Goal: Task Accomplishment & Management: Manage account settings

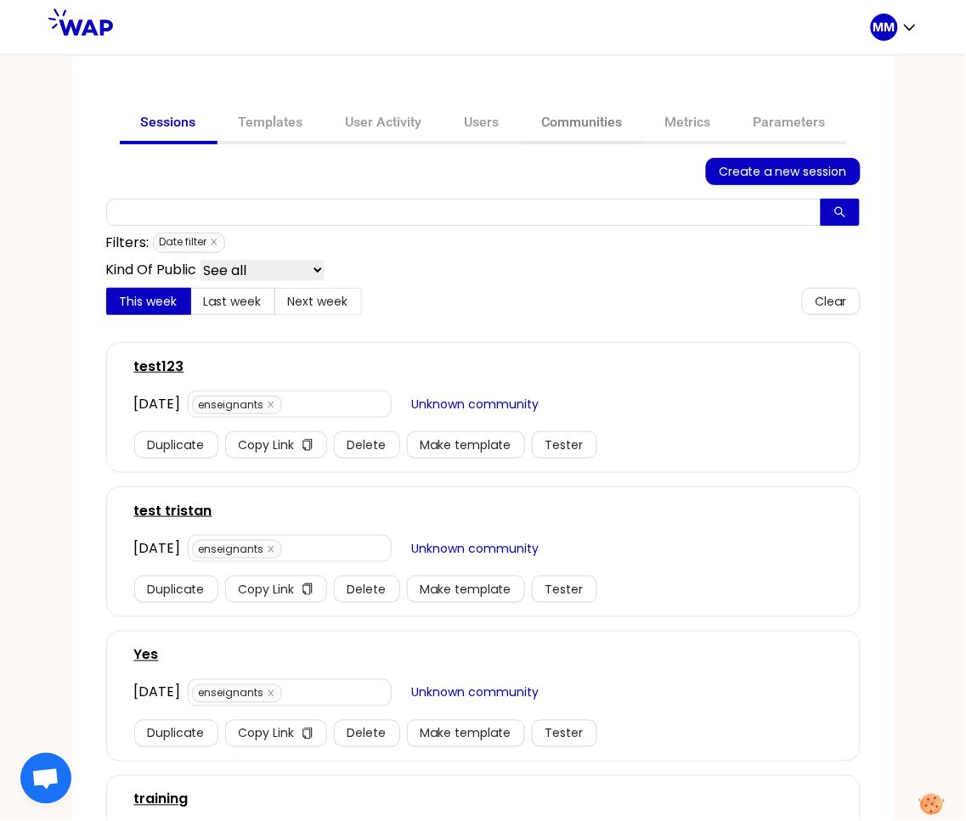
click at [571, 118] on link "Communities" at bounding box center [582, 124] width 123 height 41
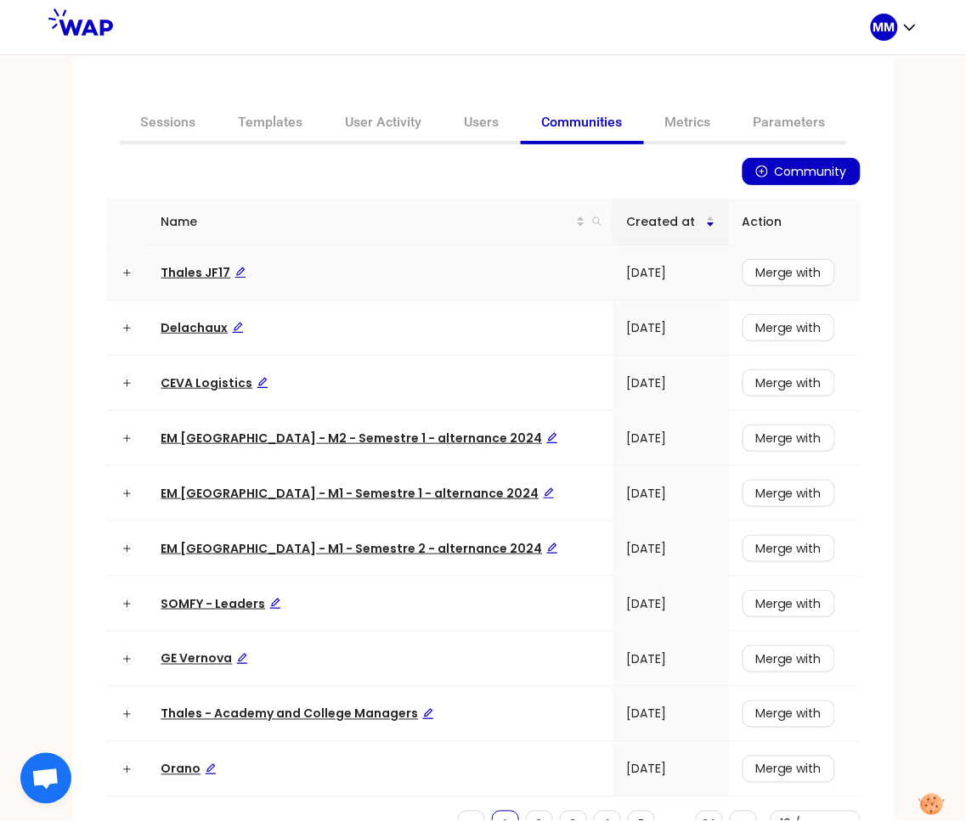
drag, startPoint x: 563, startPoint y: 219, endPoint x: 580, endPoint y: 250, distance: 35.0
click at [593, 219] on icon "search" at bounding box center [597, 221] width 9 height 9
type input "somfy"
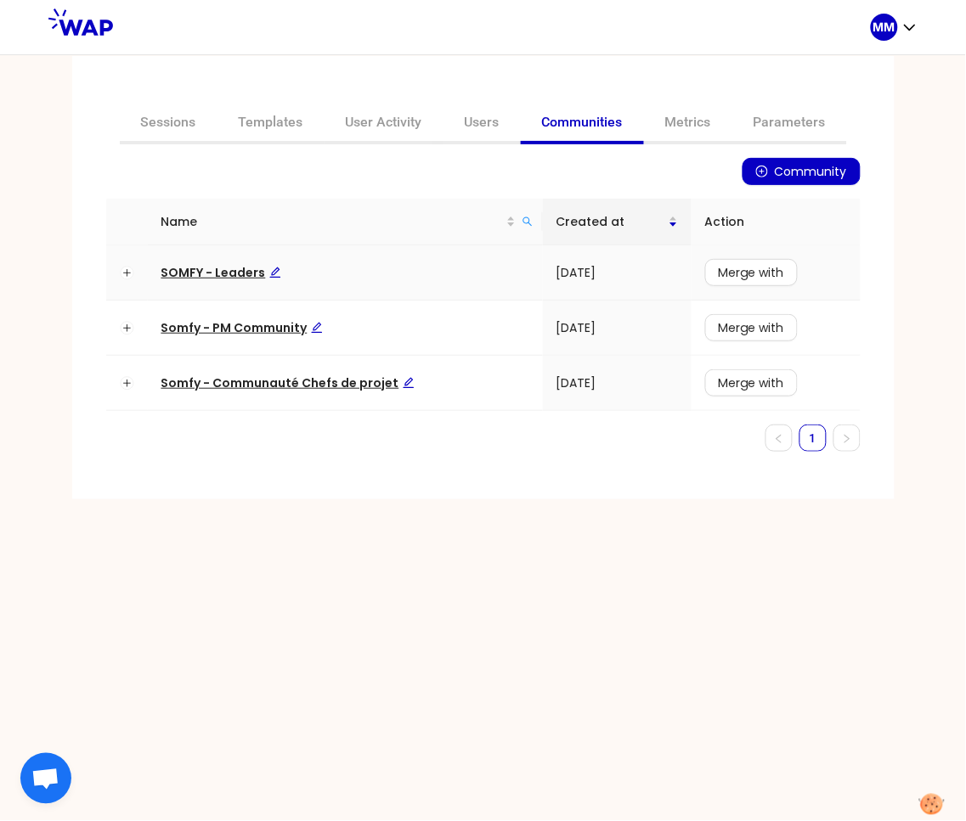
click at [228, 266] on span "SOMFY - Leaders" at bounding box center [221, 272] width 120 height 17
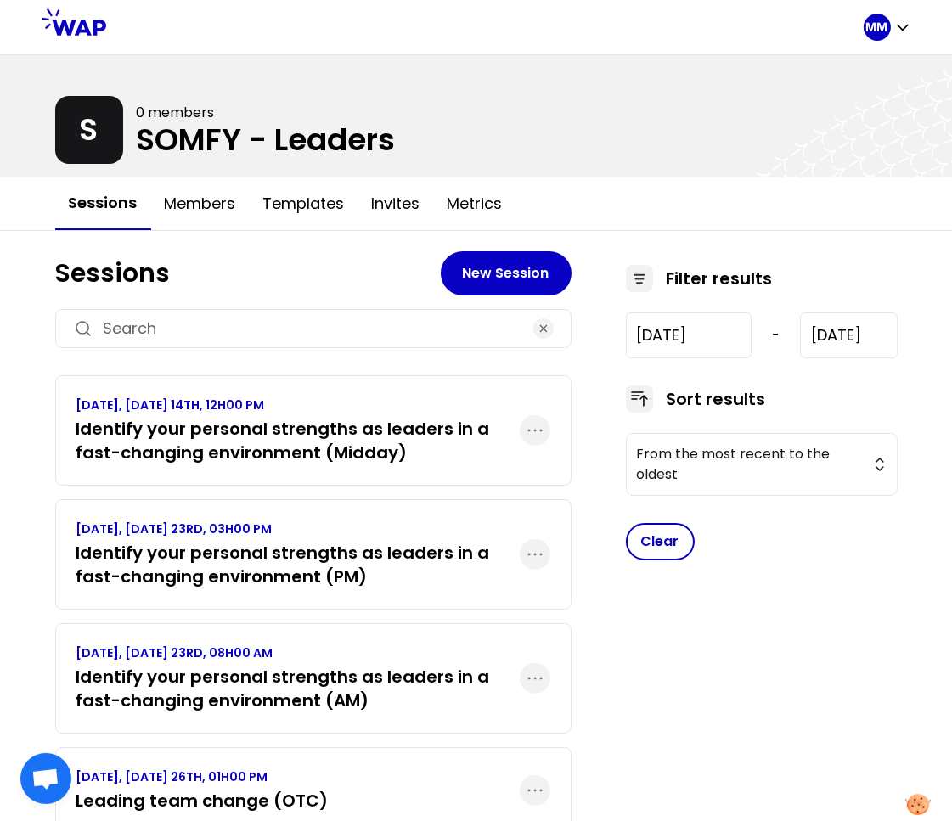
click at [313, 674] on h3 "Identify your personal strengths as leaders in a fast-changing environment (AM)" at bounding box center [297, 689] width 443 height 48
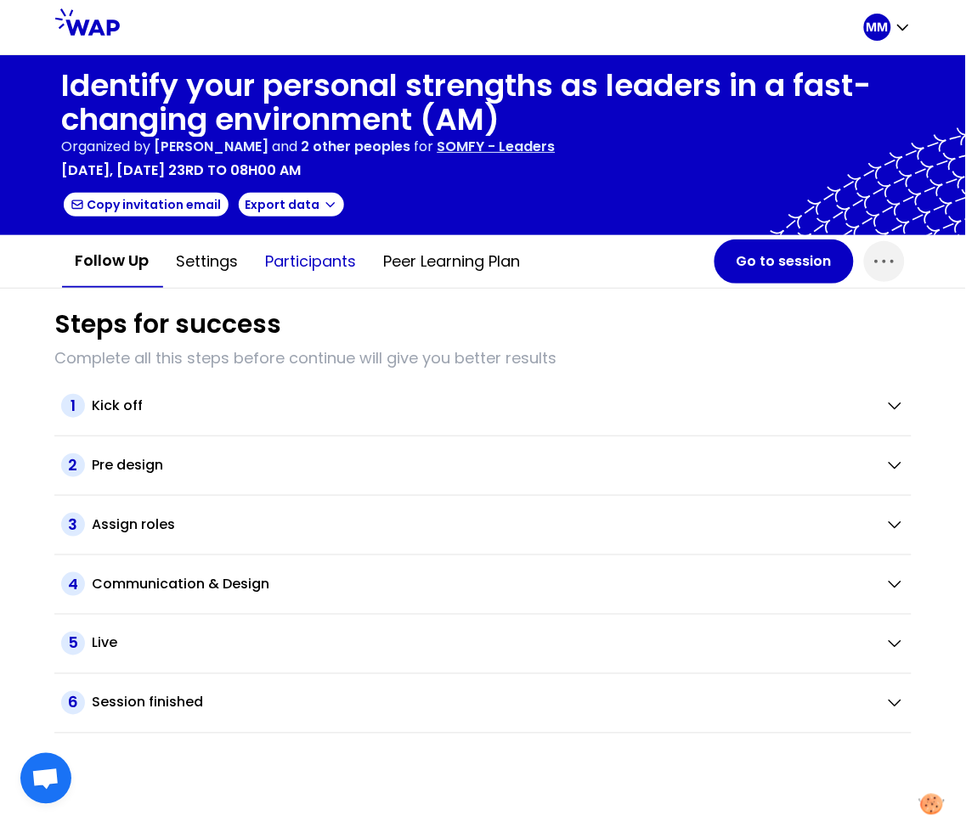
click at [304, 249] on button "Participants" at bounding box center [311, 261] width 118 height 51
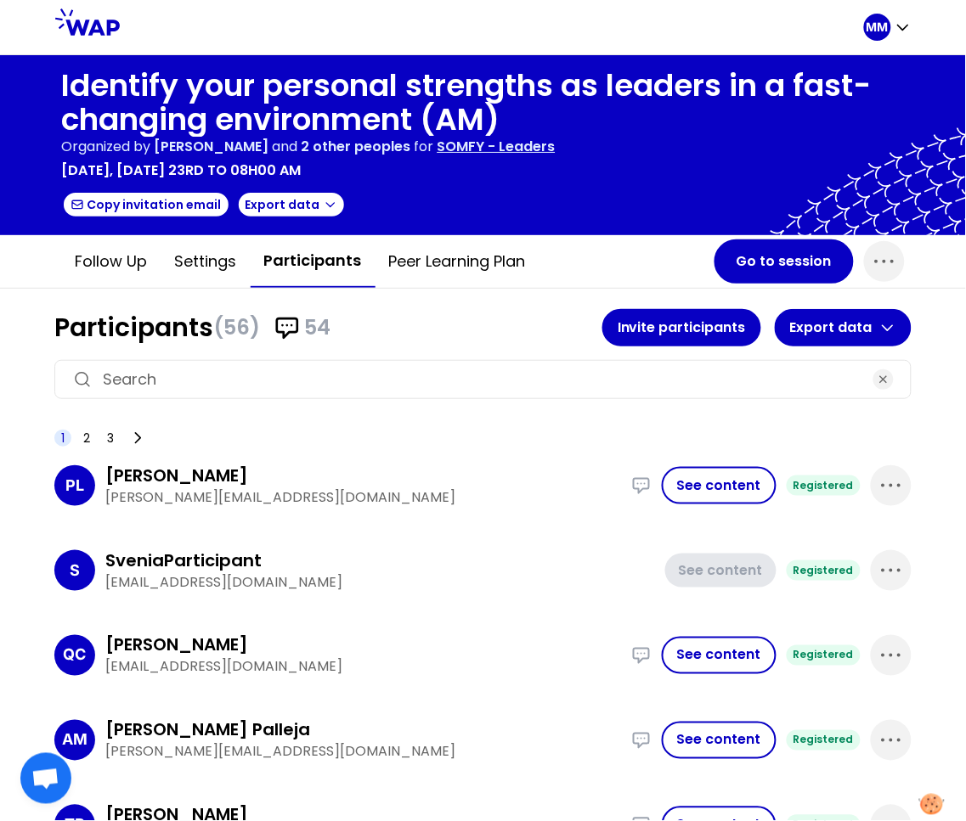
click at [303, 369] on input at bounding box center [483, 380] width 760 height 24
paste input "[PERSON_NAME][EMAIL_ADDRESS][PERSON_NAME][DOMAIN_NAME]"
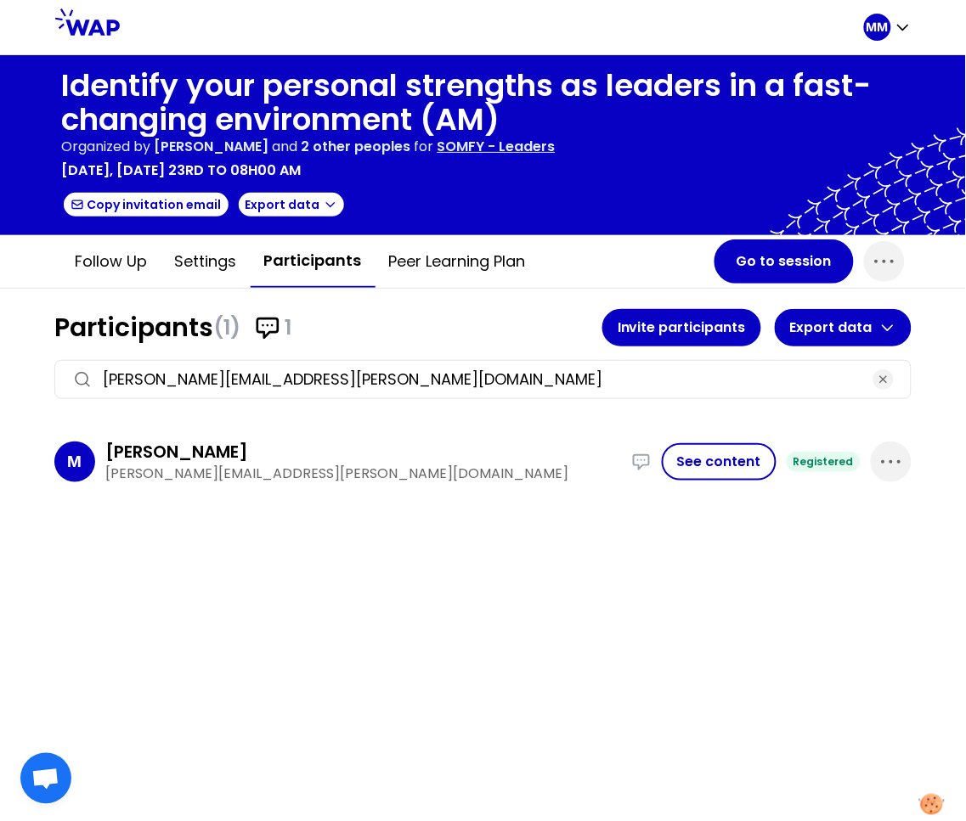
type input "[PERSON_NAME][EMAIL_ADDRESS][PERSON_NAME][DOMAIN_NAME]"
click at [718, 453] on button "See content" at bounding box center [719, 461] width 115 height 37
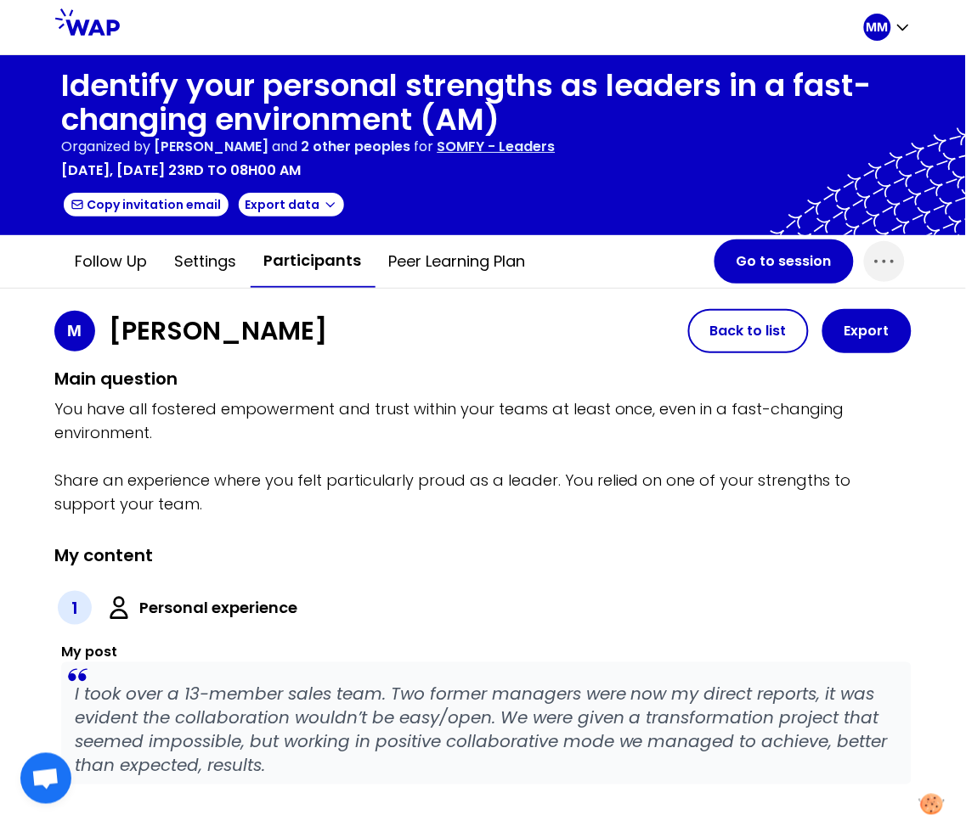
click at [226, 735] on p "I took over a 13-member sales team. Two former managers were now my direct repo…" at bounding box center [486, 730] width 823 height 95
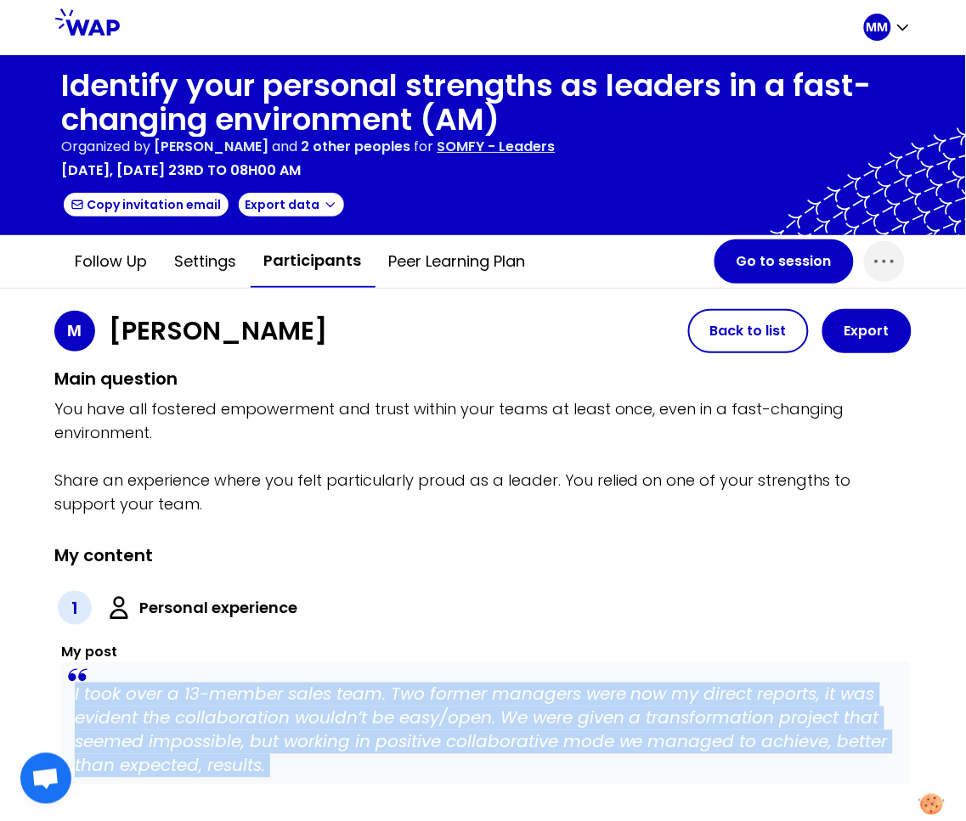
click at [225, 736] on p "I took over a 13-member sales team. Two former managers were now my direct repo…" at bounding box center [486, 730] width 823 height 95
copy p "I took over a 13-member sales team. Two former managers were now my direct repo…"
click at [305, 261] on button "Participants" at bounding box center [313, 261] width 125 height 53
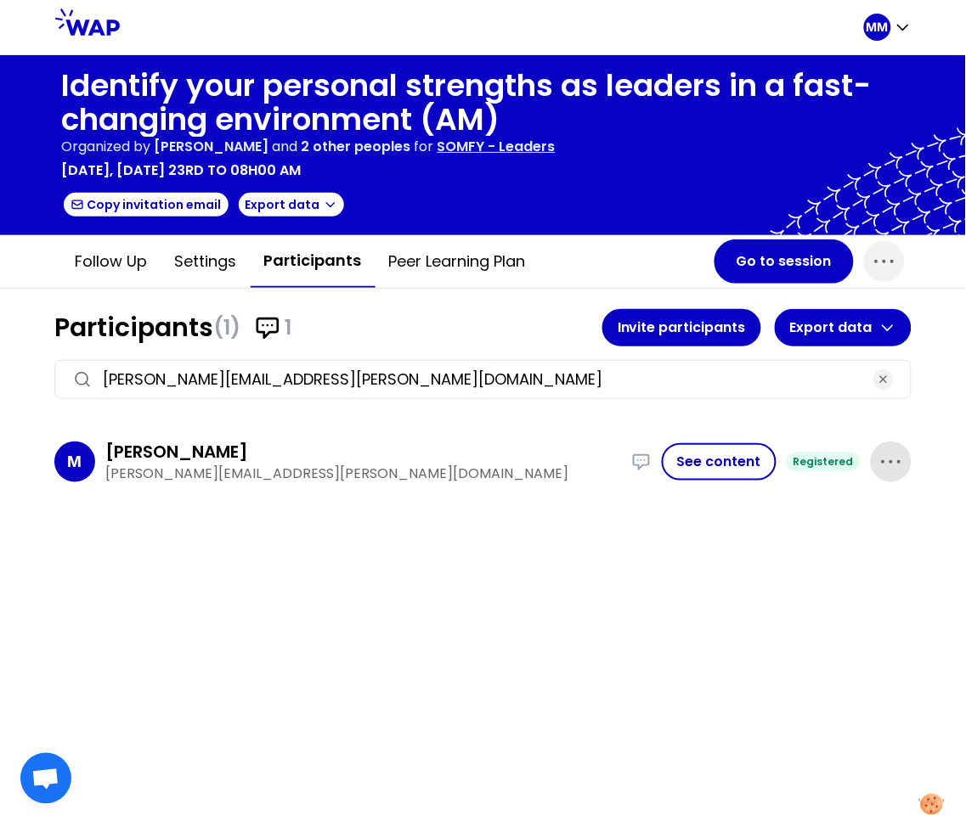
click at [888, 459] on icon "button" at bounding box center [890, 461] width 27 height 27
click at [843, 515] on p "Delete" at bounding box center [843, 519] width 48 height 24
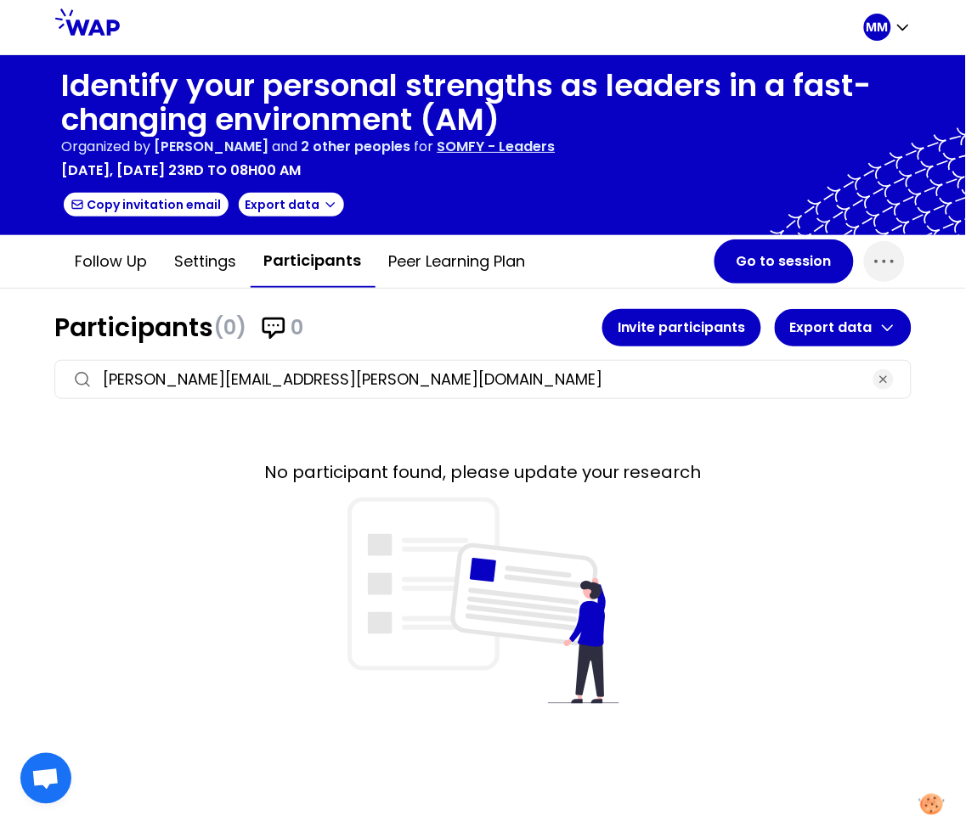
click at [349, 378] on input "[PERSON_NAME][EMAIL_ADDRESS][PERSON_NAME][DOMAIN_NAME]" at bounding box center [483, 380] width 760 height 24
paste input "[PERSON_NAME].laurent"
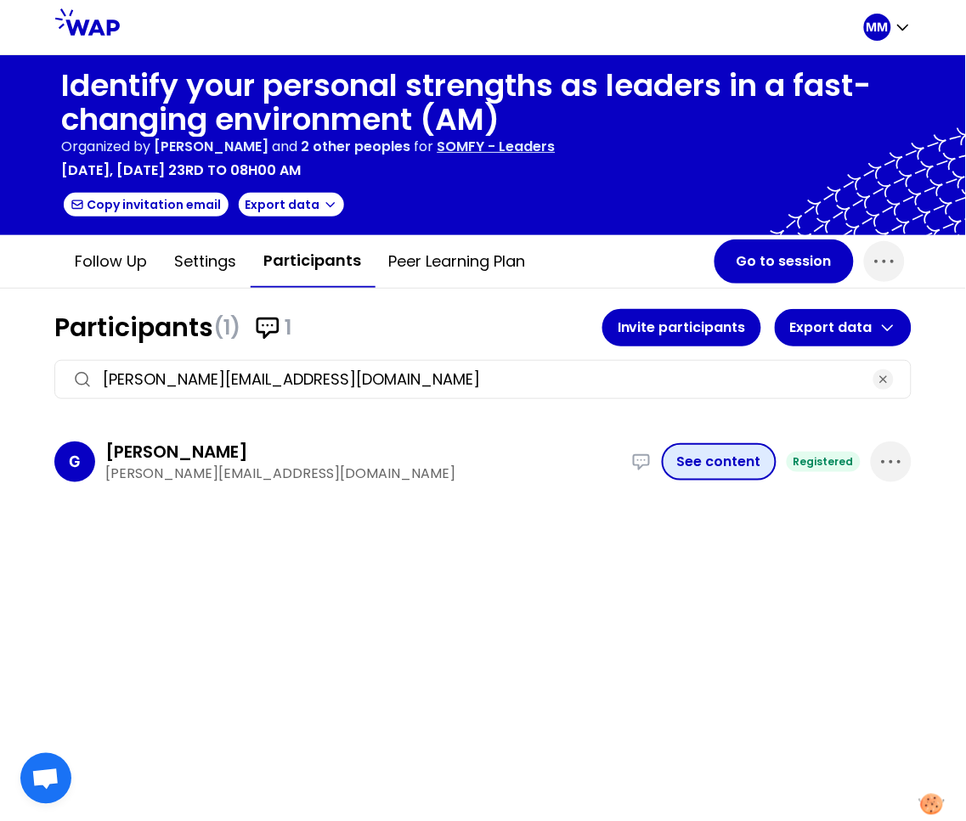
type input "[PERSON_NAME][EMAIL_ADDRESS][DOMAIN_NAME]"
click at [731, 467] on button "See content" at bounding box center [719, 461] width 115 height 37
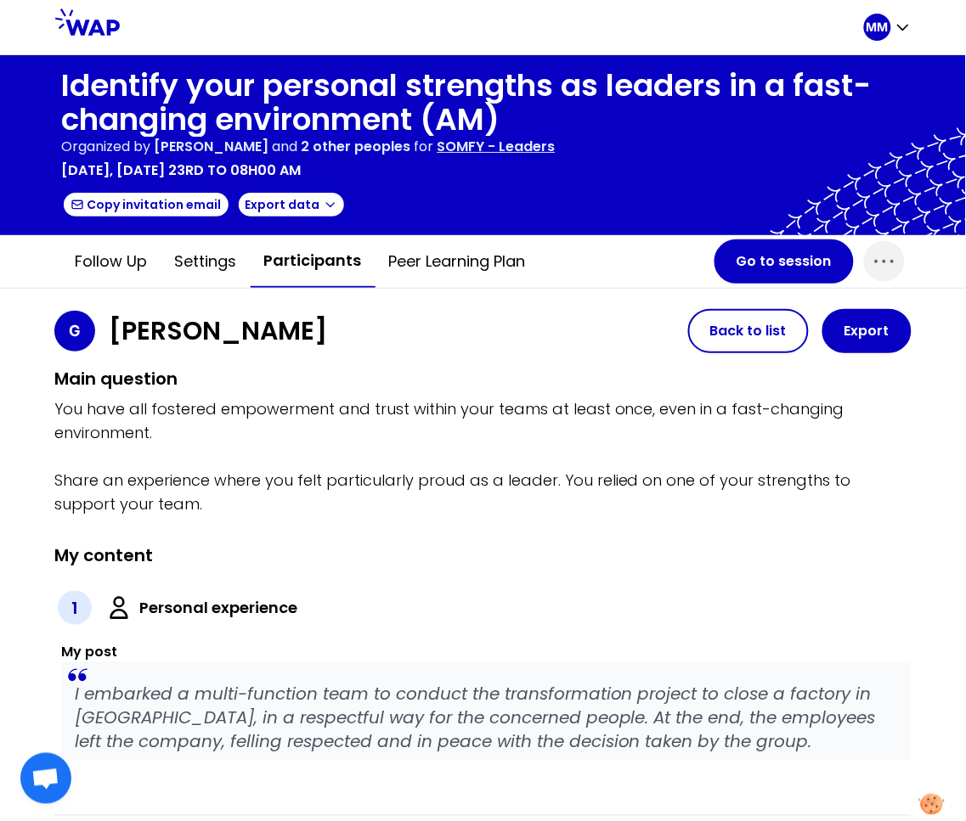
drag, startPoint x: 323, startPoint y: 257, endPoint x: 522, endPoint y: 289, distance: 202.1
click at [323, 257] on button "Participants" at bounding box center [313, 261] width 125 height 53
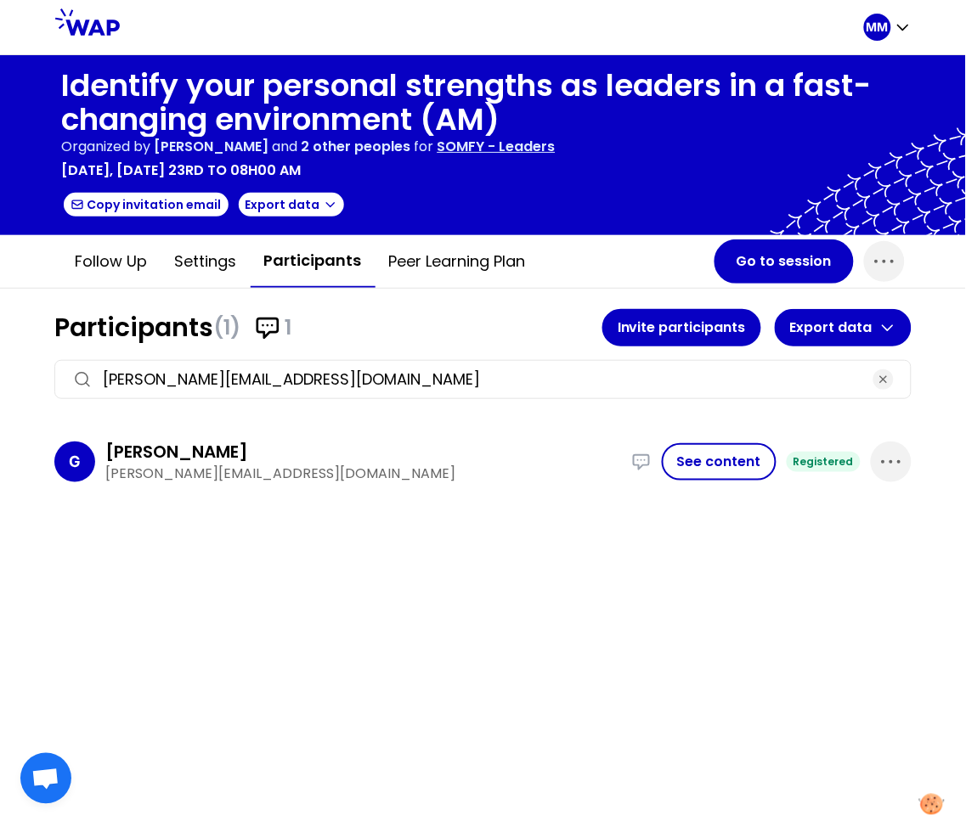
drag, startPoint x: 902, startPoint y: 459, endPoint x: 851, endPoint y: 485, distance: 57.4
click at [901, 458] on icon "button" at bounding box center [890, 461] width 27 height 27
click at [853, 511] on p "Delete" at bounding box center [843, 519] width 48 height 24
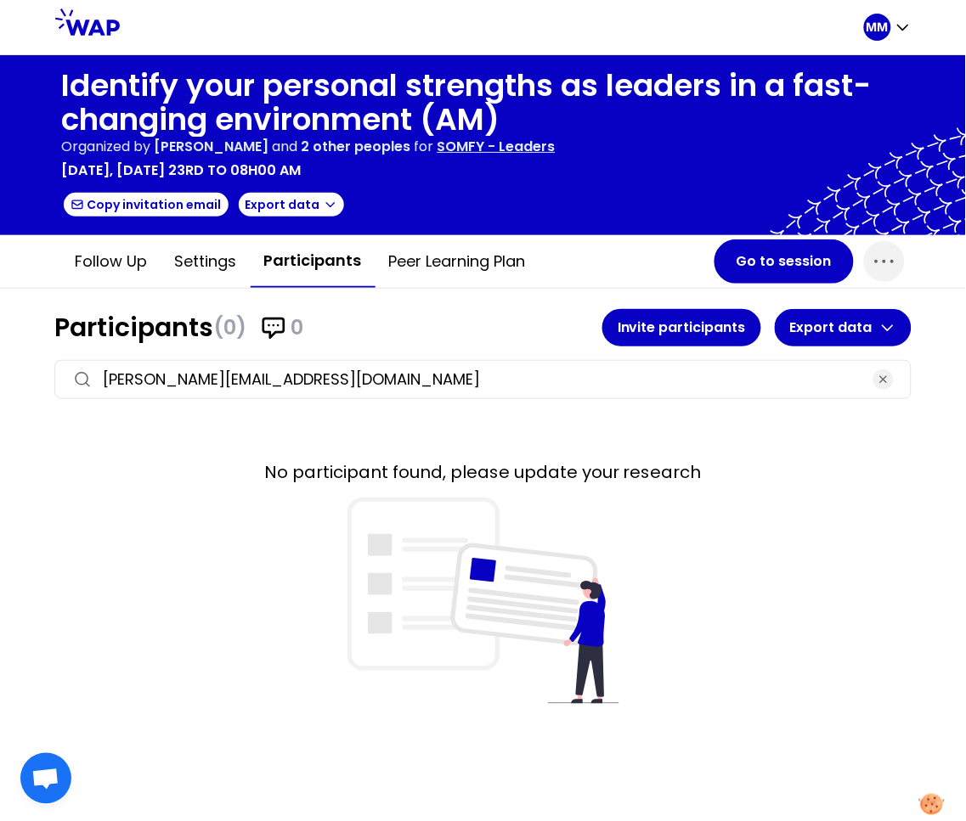
click at [296, 370] on input "[PERSON_NAME][EMAIL_ADDRESS][DOMAIN_NAME]" at bounding box center [483, 380] width 760 height 24
click at [296, 371] on input "[PERSON_NAME][EMAIL_ADDRESS][DOMAIN_NAME]" at bounding box center [483, 380] width 760 height 24
paste input "[PERSON_NAME]"
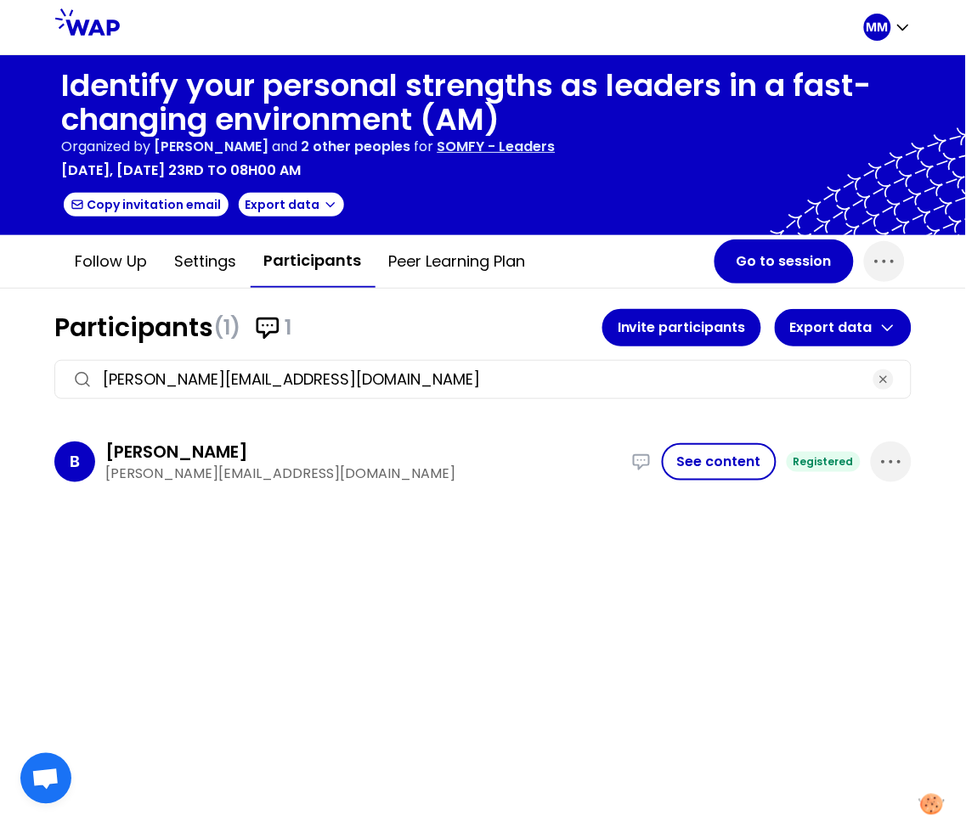
type input "[PERSON_NAME][EMAIL_ADDRESS][DOMAIN_NAME]"
